Goal: Task Accomplishment & Management: Use online tool/utility

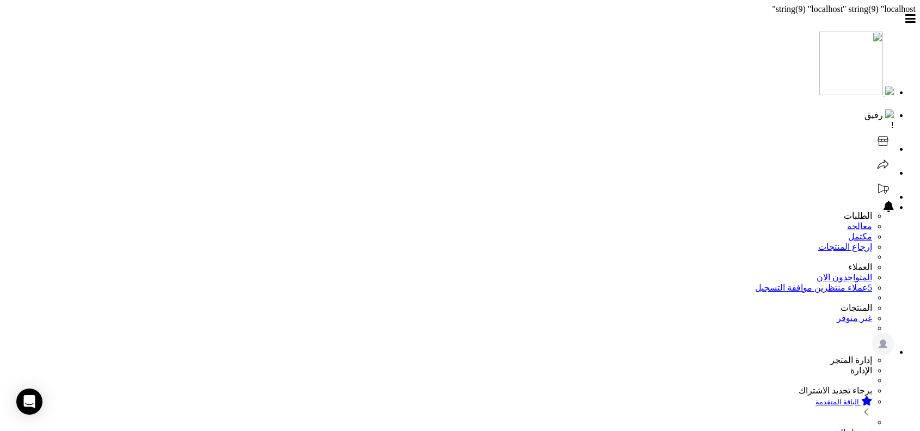
scroll to position [1, 0]
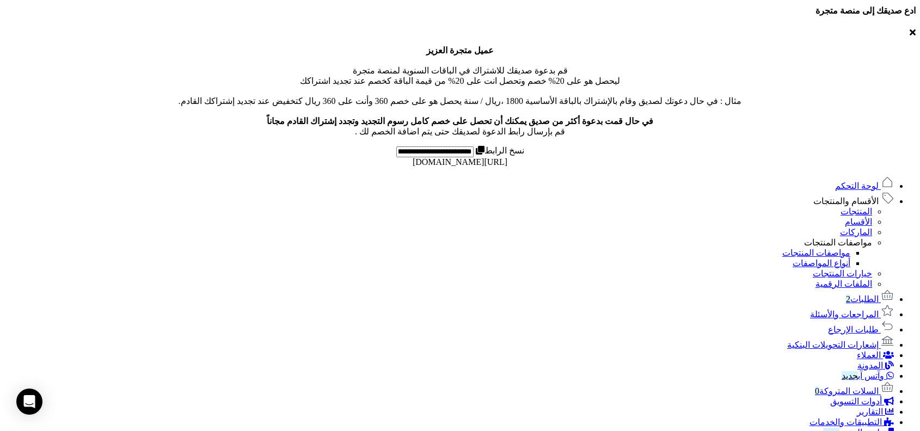
scroll to position [607, 0]
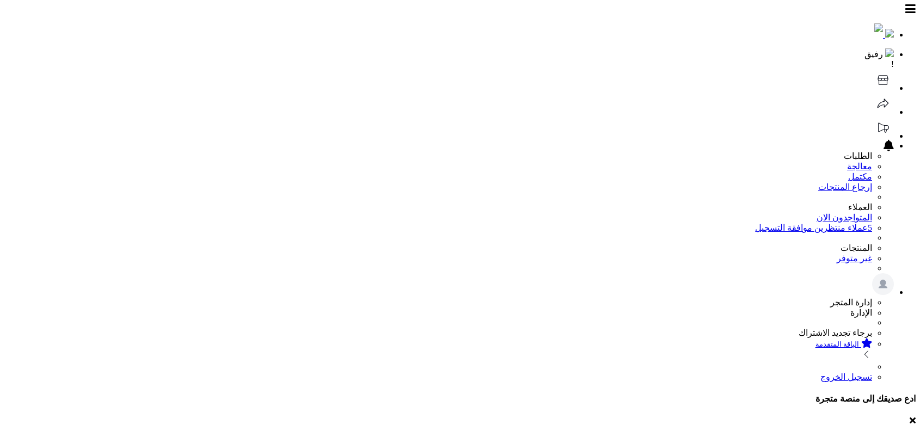
scroll to position [597, 0]
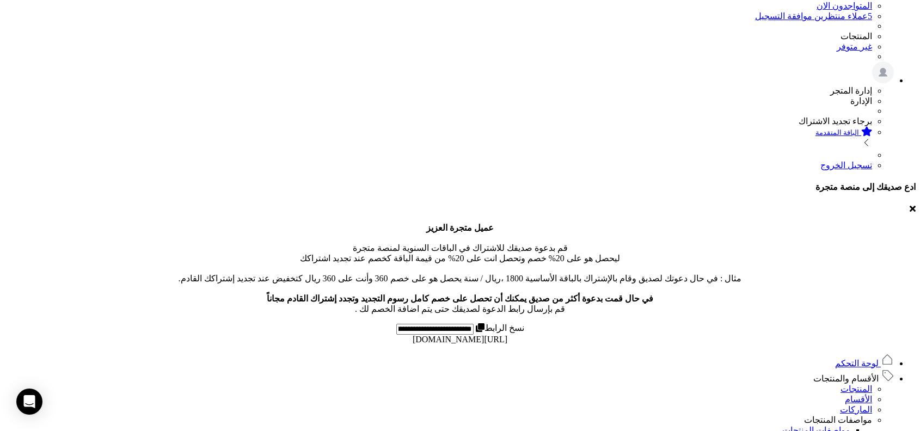
scroll to position [87, 0]
